Goal: Transaction & Acquisition: Purchase product/service

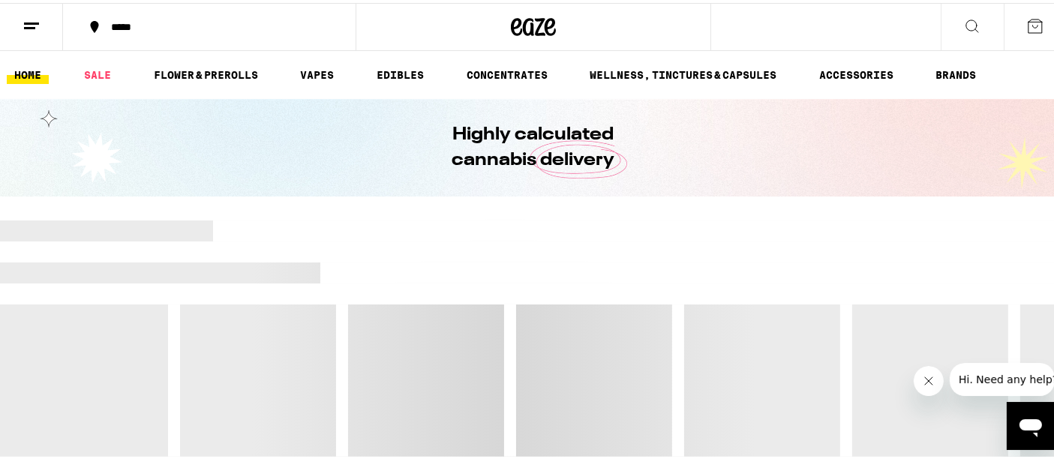
click at [931, 381] on icon "Close message from company" at bounding box center [928, 380] width 12 height 12
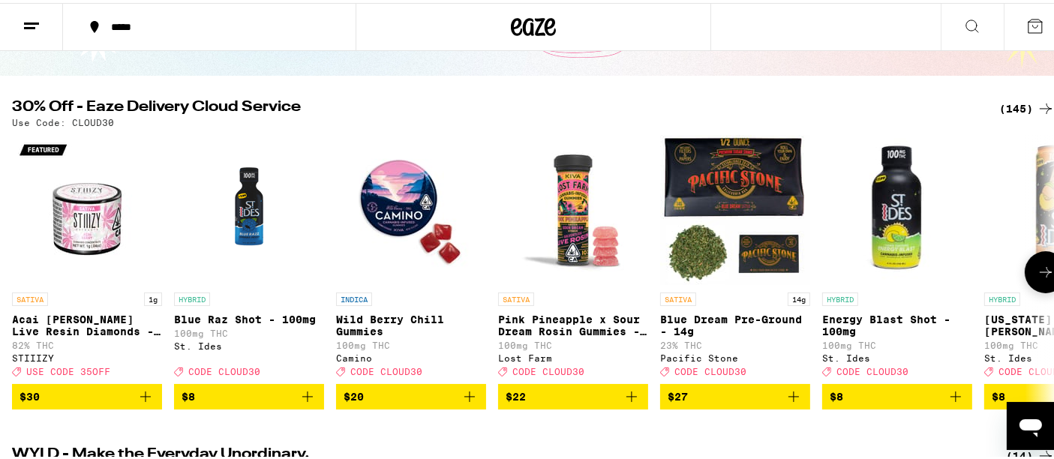
scroll to position [120, 0]
